Goal: Find specific page/section: Find specific page/section

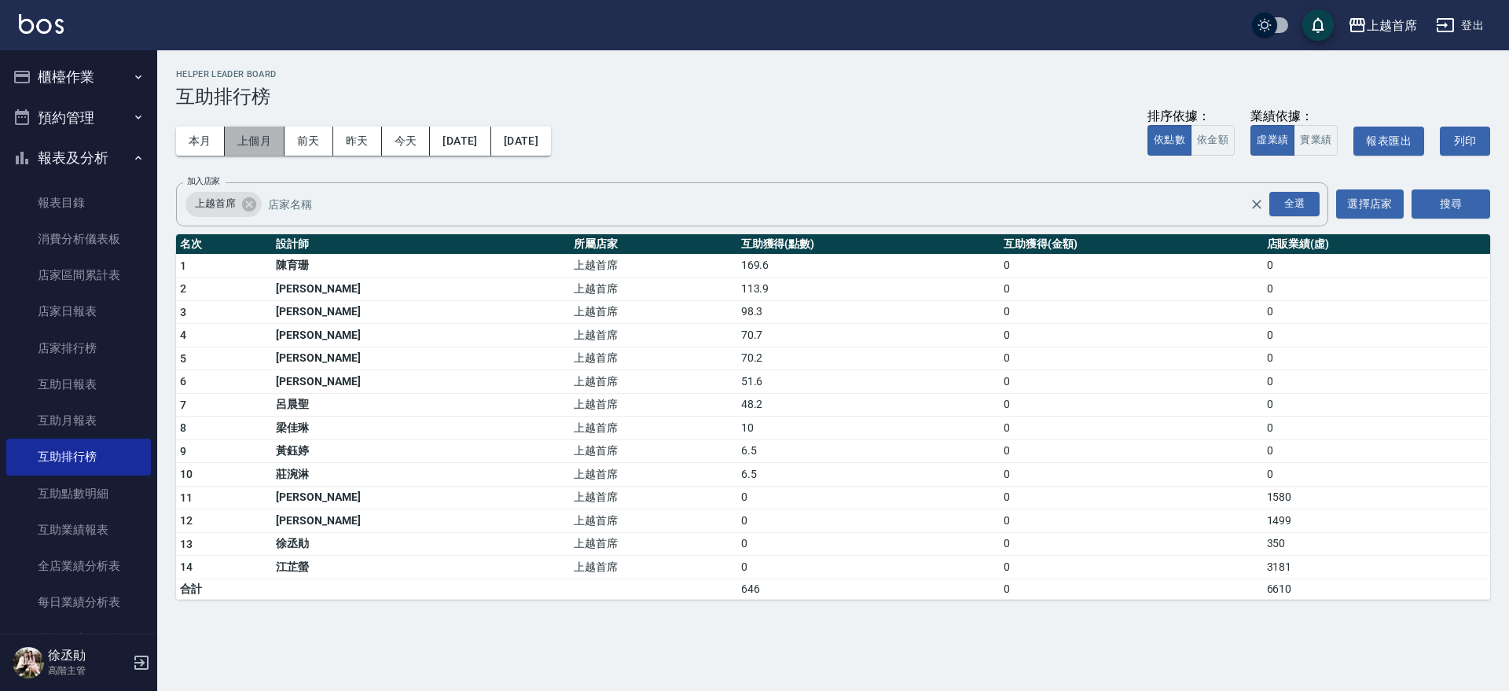
click at [269, 143] on button "上個月" at bounding box center [255, 141] width 60 height 29
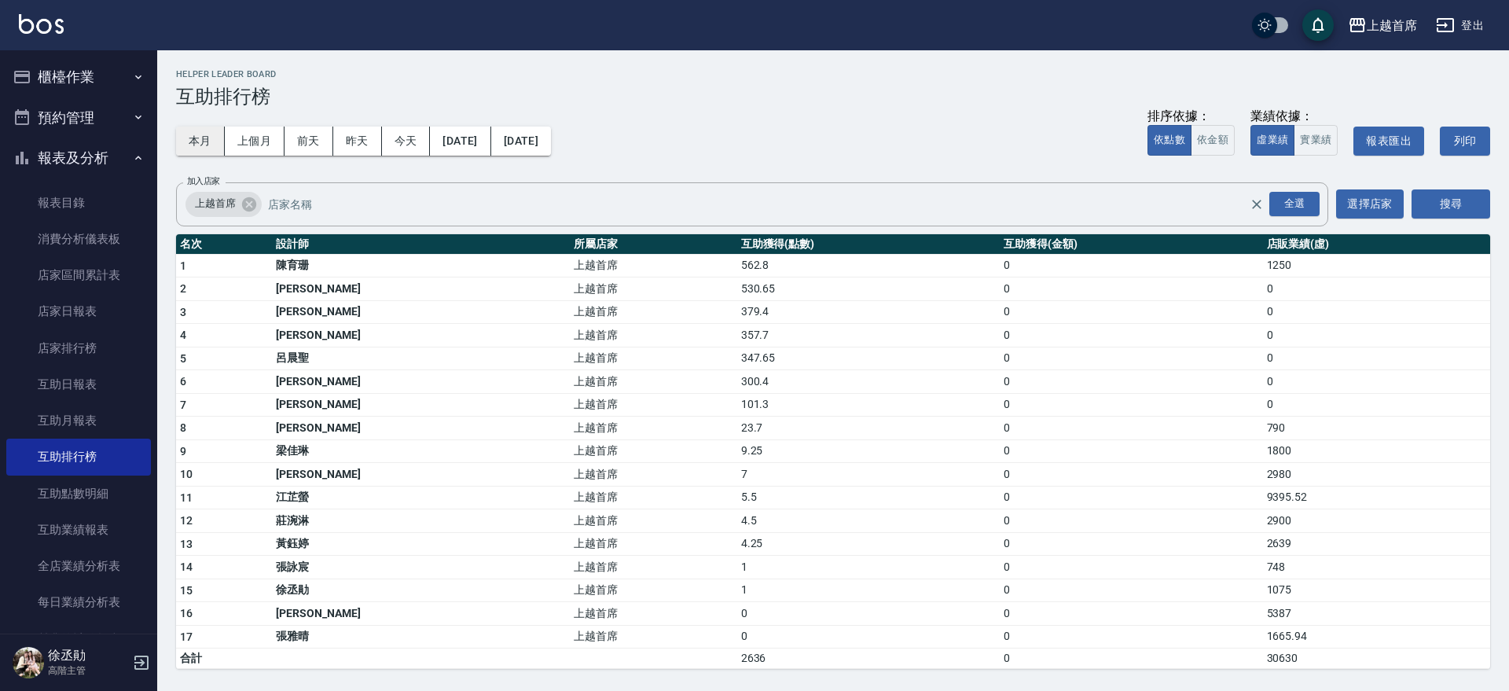
click at [193, 145] on button "本月" at bounding box center [200, 141] width 49 height 29
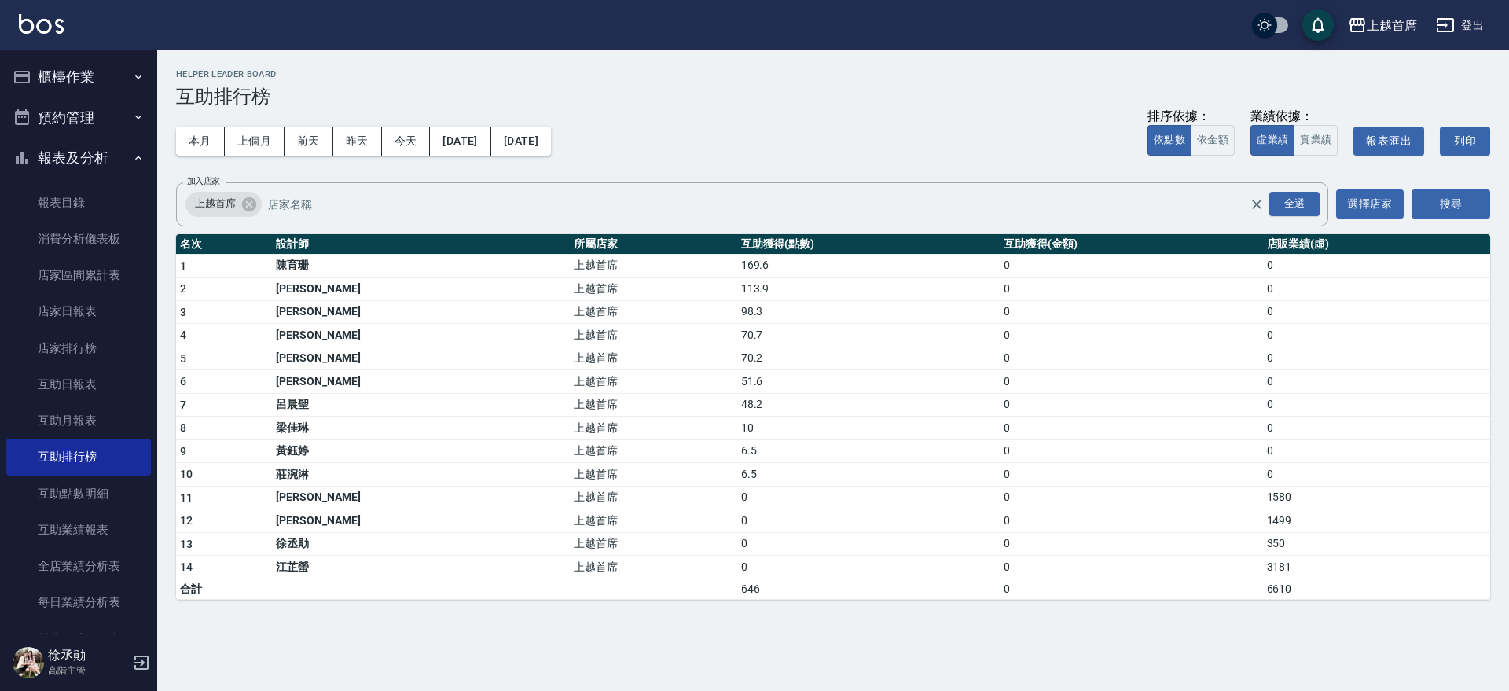
click at [242, 120] on div "本月 上個月 [DATE] [DATE] [DATE] [DATE] [DATE] 排序依據： 依點數 依金額 業績依據： 虛業績 實業績 報表匯出 列印" at bounding box center [833, 141] width 1314 height 67
click at [259, 135] on button "上個月" at bounding box center [255, 141] width 60 height 29
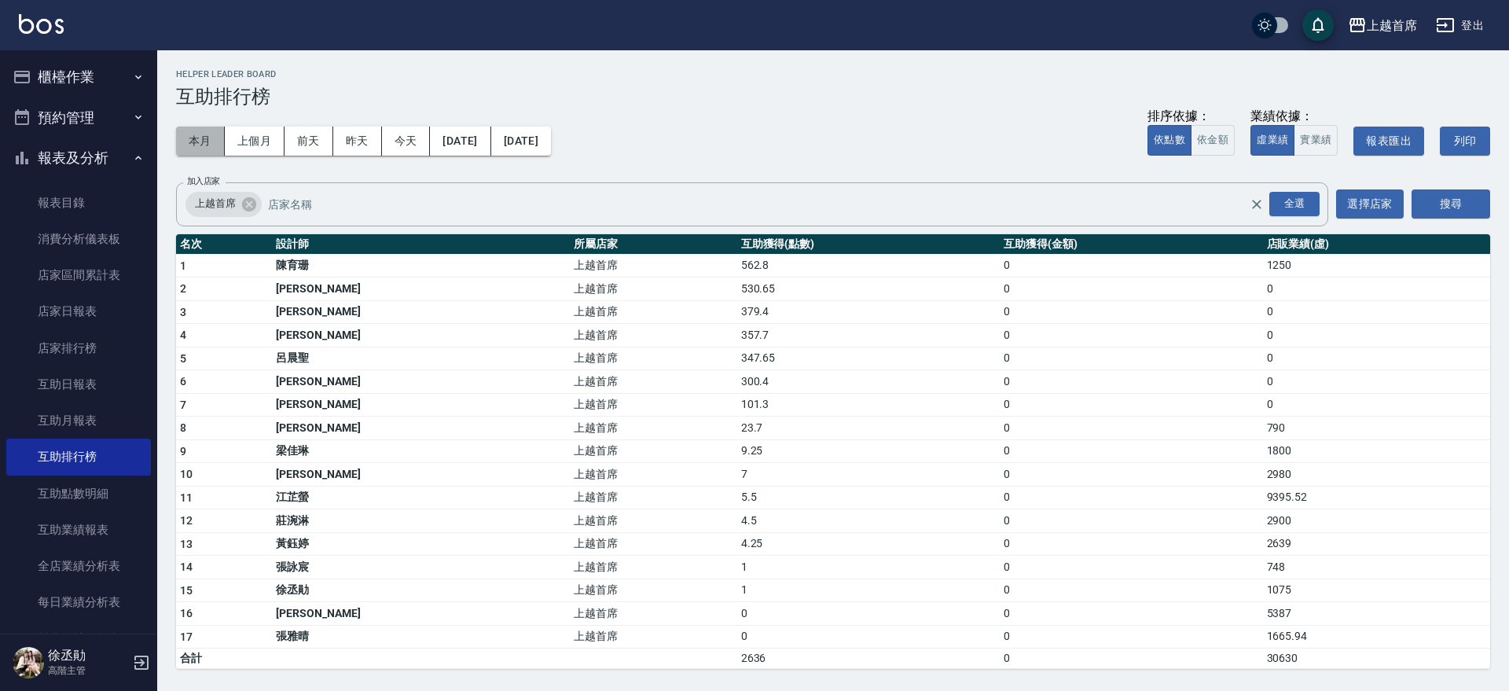
click at [187, 138] on button "本月" at bounding box center [200, 141] width 49 height 29
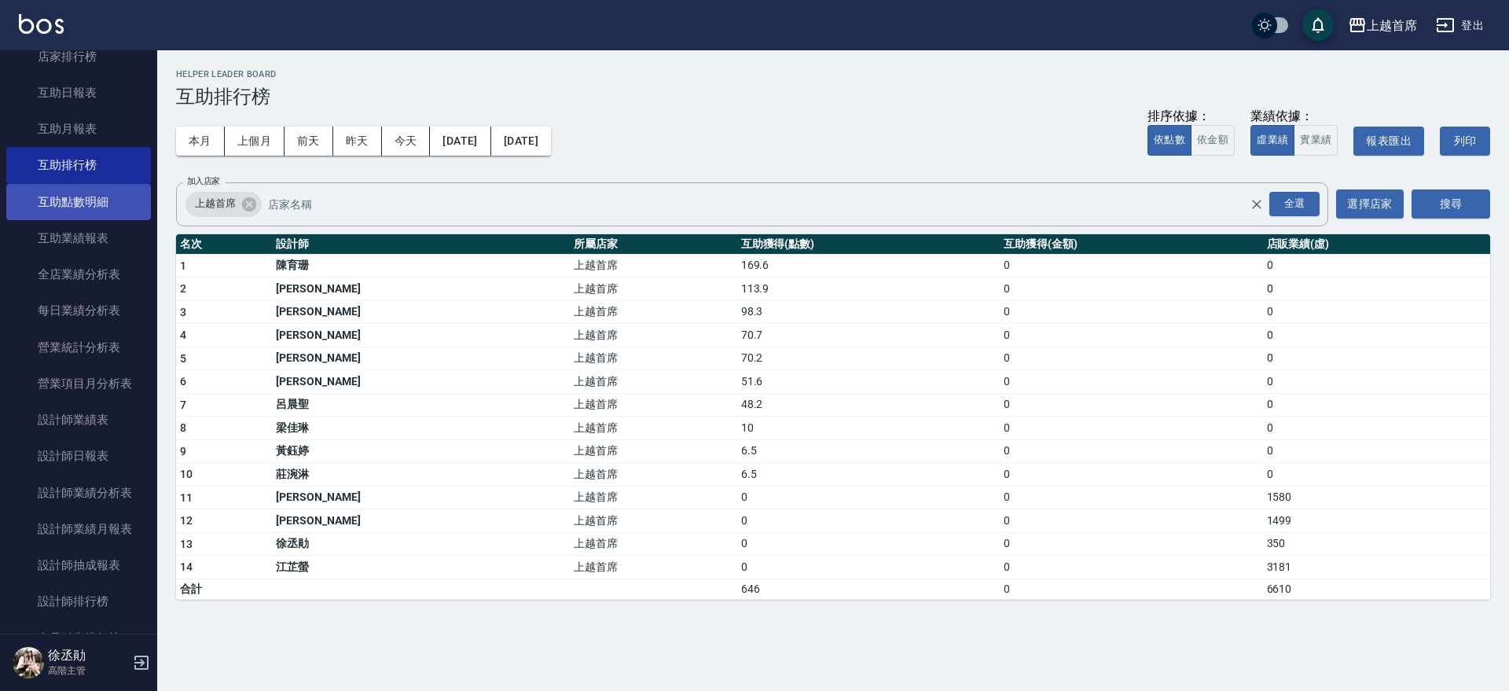
scroll to position [295, 0]
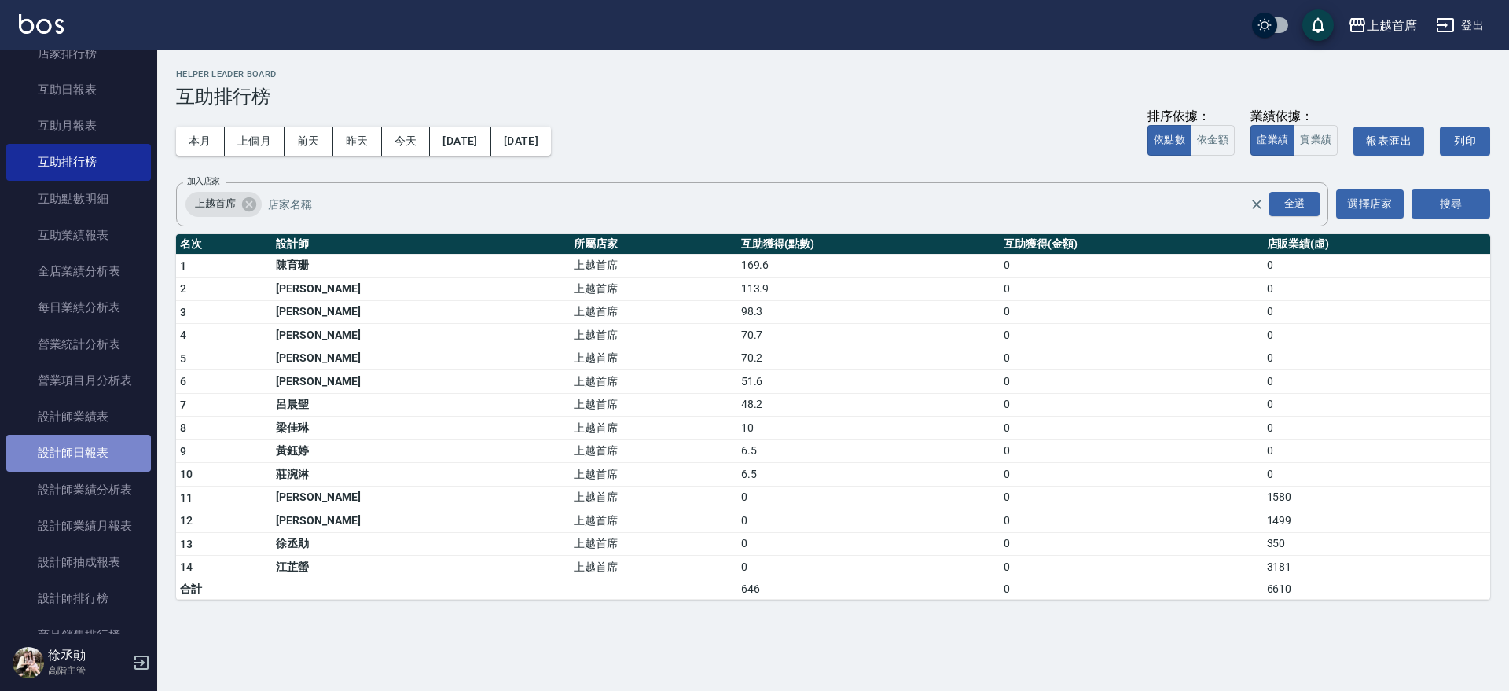
click at [103, 442] on link "設計師日報表" at bounding box center [78, 453] width 145 height 36
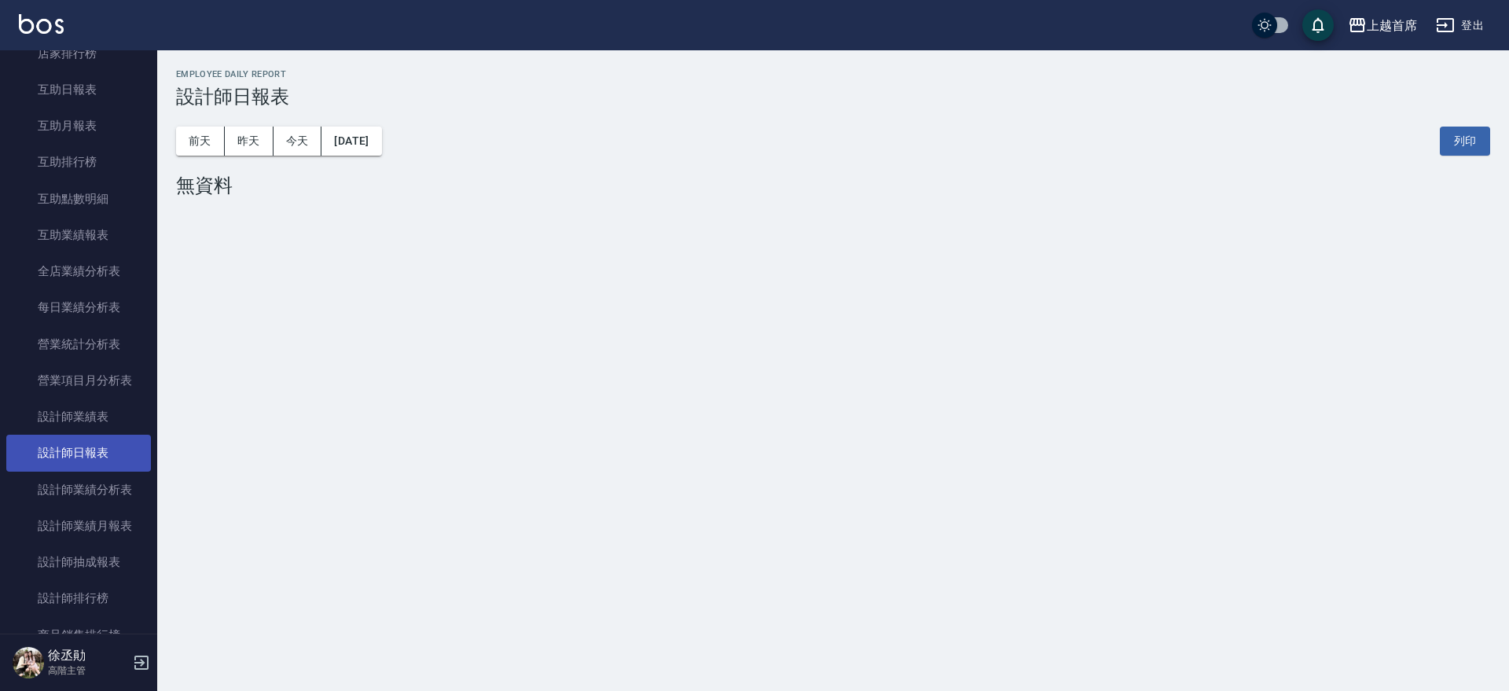
click at [62, 437] on link "設計師日報表" at bounding box center [78, 453] width 145 height 36
